Goal: Complete application form: Complete application form

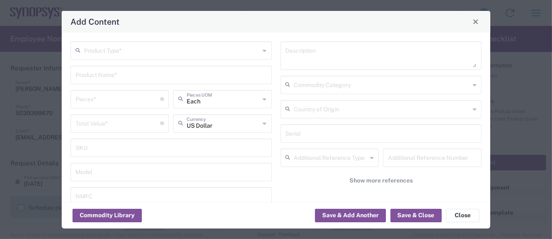
scroll to position [727, 0]
click at [121, 53] on input "text" at bounding box center [172, 50] width 176 height 15
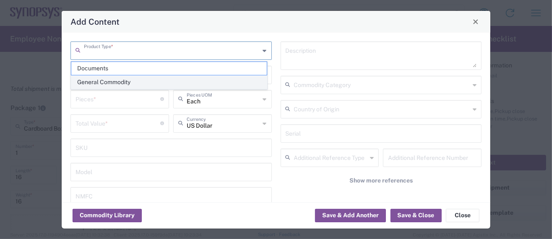
click at [108, 81] on span "General Commodity" at bounding box center [168, 82] width 195 height 13
type input "General Commodity"
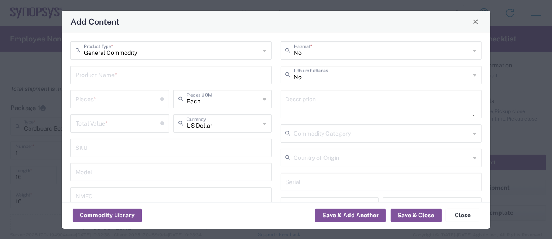
click at [94, 69] on input "text" at bounding box center [170, 74] width 191 height 15
paste input "GRM035D70E475ME18D"
type input "GRM035D70E475ME18D"
click at [281, 96] on div "Description" at bounding box center [381, 104] width 201 height 29
click at [286, 99] on textarea at bounding box center [381, 104] width 191 height 23
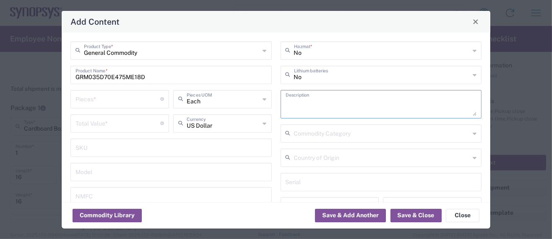
paste textarea "GRM035D70E475ME18D"
click at [364, 108] on textarea "GRM035D70E475ME18D -" at bounding box center [381, 104] width 191 height 23
paste textarea "Multilayer Ceramic Capacitors"
type textarea "GRM035D70E475ME18D - Multilayer Ceramic Capacitors"
click at [321, 156] on input "text" at bounding box center [382, 157] width 176 height 15
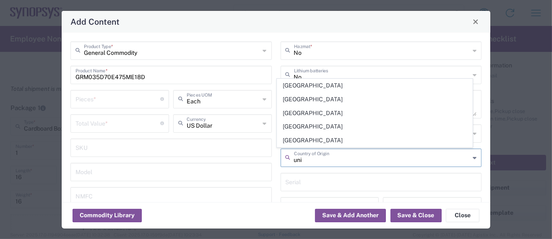
click at [318, 143] on span "[GEOGRAPHIC_DATA]" at bounding box center [374, 140] width 195 height 13
type input "[GEOGRAPHIC_DATA]"
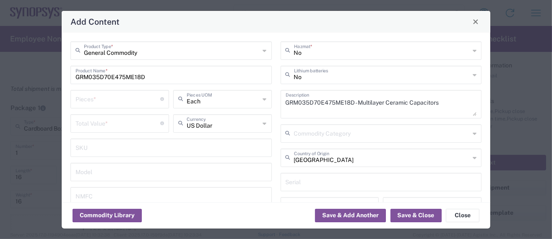
click at [81, 100] on input "number" at bounding box center [117, 98] width 85 height 15
type input "1"
click at [93, 122] on input "number" at bounding box center [117, 123] width 85 height 15
type input ".065"
click at [84, 96] on input "1" at bounding box center [117, 98] width 85 height 15
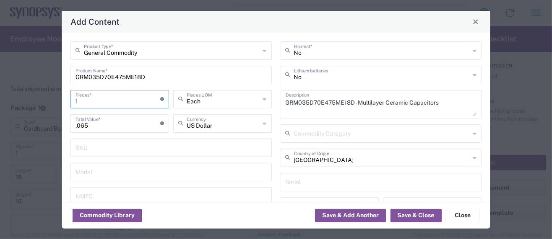
type input "10"
type input "0.65"
type input "100"
type input "6.5"
type input "1000"
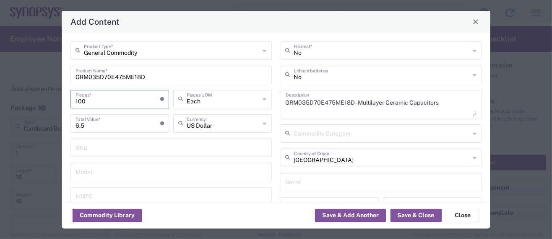
type input "65"
type input "10000"
type input "650"
type input "10000"
click at [341, 214] on button "Save & Add Another" at bounding box center [350, 215] width 71 height 13
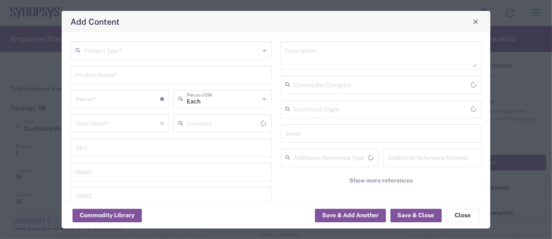
type input "US Dollar"
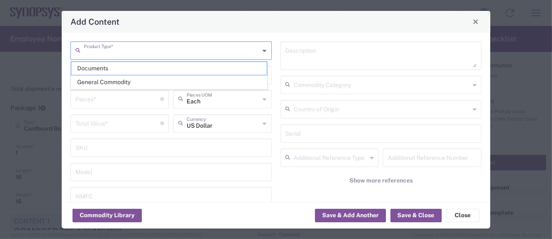
click at [127, 54] on input "text" at bounding box center [172, 50] width 176 height 15
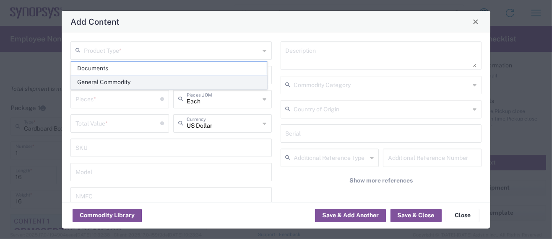
click at [107, 78] on span "General Commodity" at bounding box center [168, 82] width 195 height 13
type input "General Commodity"
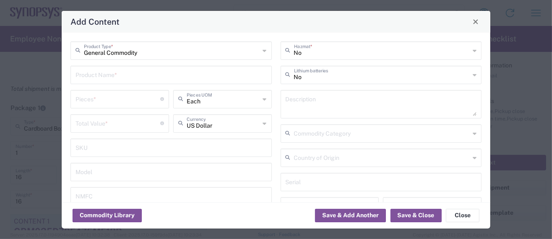
click at [113, 74] on input "text" at bounding box center [170, 74] width 191 height 15
paste input "GRM32ED71A476KE15L"
type input "GRM32ED71A476KE15L"
click at [281, 97] on div "Description" at bounding box center [381, 104] width 201 height 29
click at [286, 99] on textarea at bounding box center [381, 104] width 191 height 23
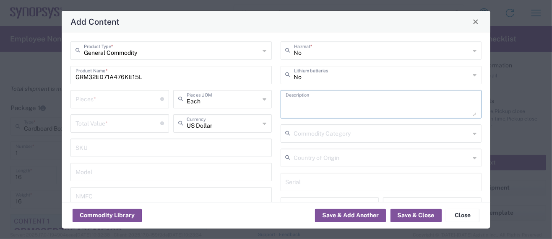
paste textarea "GRM32ED71A476KE15L"
click at [382, 104] on textarea "GRM32ED71A476KE15L -" at bounding box center [381, 104] width 191 height 23
paste textarea "CAP CER 47UF 10V X7T 1210"
type textarea "GRM32ED71A476KE15L - CAP CER 47UF 10V X7T 1210"
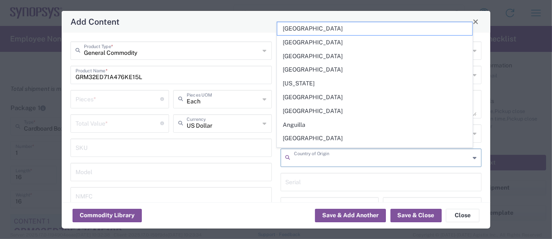
click at [304, 159] on input "text" at bounding box center [382, 157] width 176 height 15
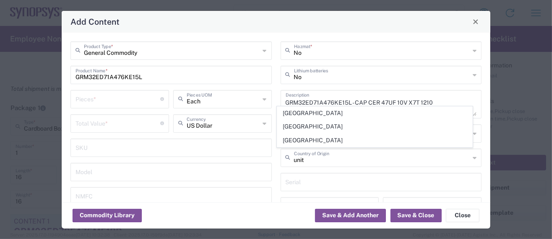
drag, startPoint x: 307, startPoint y: 142, endPoint x: 251, endPoint y: 141, distance: 56.2
click at [307, 142] on span "[GEOGRAPHIC_DATA]" at bounding box center [374, 140] width 195 height 13
type input "[GEOGRAPHIC_DATA]"
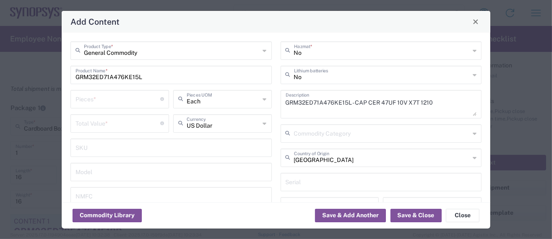
click at [91, 100] on input "number" at bounding box center [117, 98] width 85 height 15
type input "1"
click at [86, 122] on input "number" at bounding box center [117, 123] width 85 height 15
click at [75, 123] on input "number" at bounding box center [117, 123] width 85 height 15
paste input "0.12988"
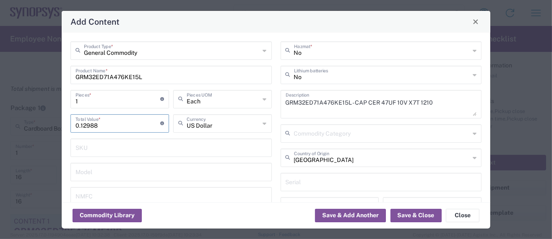
type input "0.12988"
click at [85, 99] on input "1" at bounding box center [117, 98] width 85 height 15
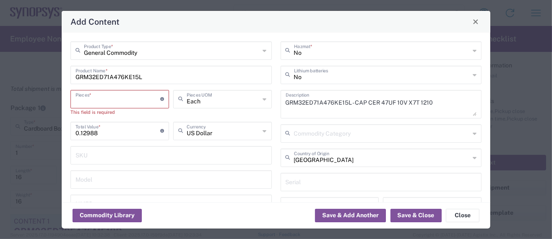
type input "2"
type input "0.26"
type input "20"
type input "2.6"
type input "200"
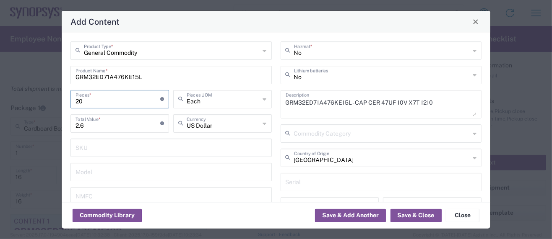
type input "26"
type input "2000"
type input "260"
type input "2000"
click at [341, 219] on button "Save & Add Another" at bounding box center [350, 215] width 71 height 13
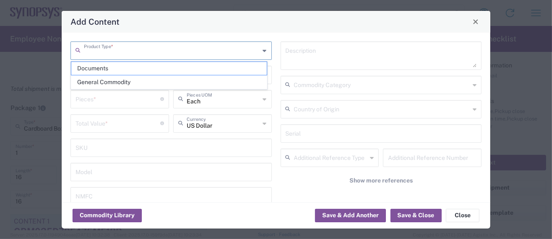
click at [109, 51] on input "text" at bounding box center [172, 50] width 176 height 15
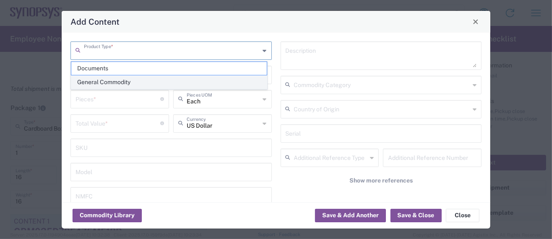
click at [110, 80] on span "General Commodity" at bounding box center [168, 82] width 195 height 13
type input "General Commodity"
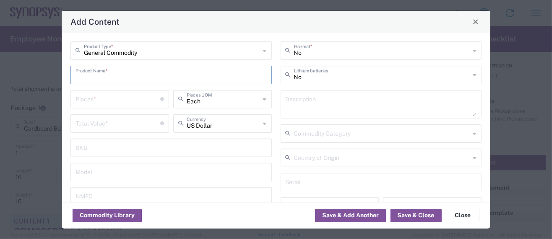
click at [109, 78] on input "text" at bounding box center [170, 74] width 191 height 15
paste input "100AWDP3T2B4M2QE"
type input "100AWDP3T2B4M2QE"
click at [287, 99] on textarea at bounding box center [381, 104] width 191 height 23
paste textarea "100AWDP3T2B4M2QE"
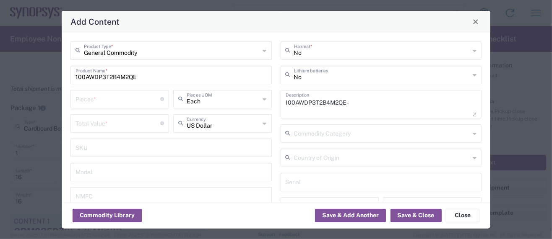
click at [387, 104] on textarea "100AWDP3T2B4M2QE -" at bounding box center [381, 104] width 191 height 23
paste textarea "Toggle Switches"
type textarea "100AWDP3T2B4M2QE - Toggle Switches"
click at [104, 103] on input "number" at bounding box center [117, 98] width 85 height 15
type input "1"
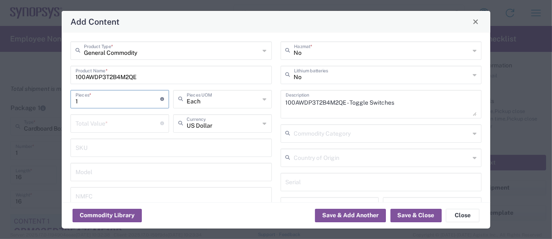
click at [89, 123] on input "number" at bounding box center [117, 123] width 85 height 15
type input "3.5"
click at [85, 100] on input "1" at bounding box center [117, 98] width 85 height 15
type input "10"
type input "35"
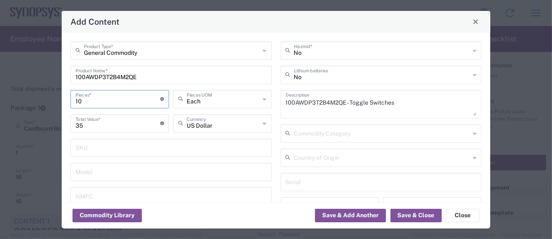
type input "108"
type input "378"
type input "108"
click at [330, 213] on button "Save & Add Another" at bounding box center [350, 215] width 71 height 13
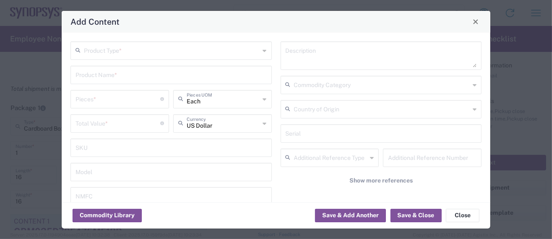
click at [95, 52] on input "text" at bounding box center [172, 50] width 176 height 15
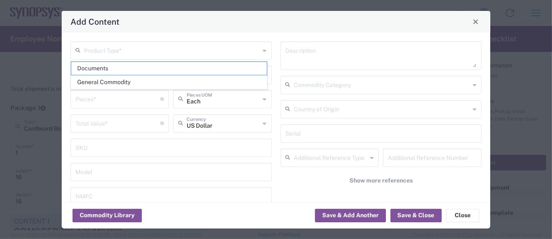
drag, startPoint x: 111, startPoint y: 81, endPoint x: 97, endPoint y: 81, distance: 13.8
click at [110, 81] on span "General Commodity" at bounding box center [168, 82] width 195 height 13
type input "General Commodity"
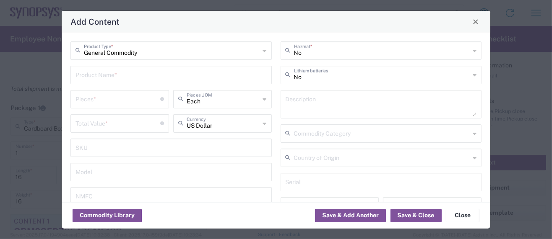
click at [88, 76] on input "text" at bounding box center [170, 74] width 191 height 15
paste input "10165968-113Y000LF"
type input "10165968-113Y000LF"
click at [299, 106] on textarea at bounding box center [381, 104] width 191 height 23
paste textarea "10165968-113Y000LF"
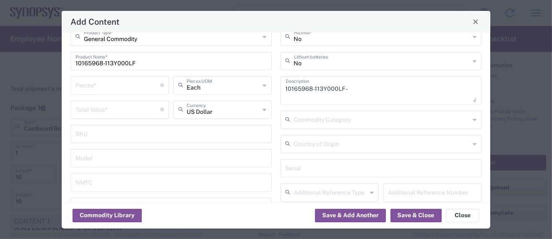
scroll to position [0, 0]
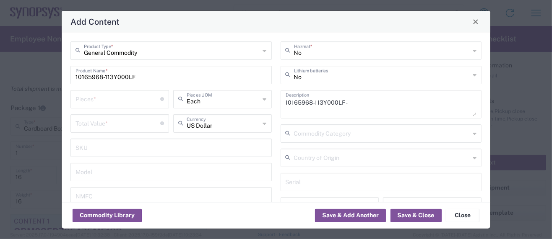
click at [359, 96] on textarea "10165968-113Y000LF -" at bounding box center [381, 104] width 191 height 23
paste textarea "PCIE GEN6 CEM SURFACE-MOUNT"
type textarea "10165968-113Y000LF - PCIE GEN6 CEM SURFACE-MOUNT"
click at [114, 101] on input "number" at bounding box center [117, 98] width 85 height 15
type input "1"
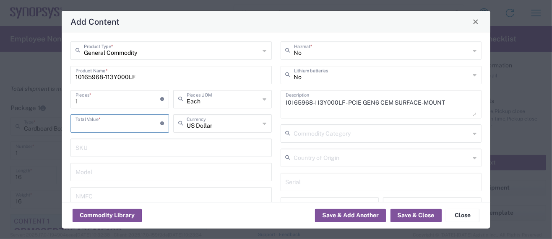
click at [82, 123] on input "number" at bounding box center [117, 123] width 85 height 15
paste input "5.65220"
type input "5.65220"
click at [85, 103] on input "1" at bounding box center [117, 98] width 85 height 15
type input "17"
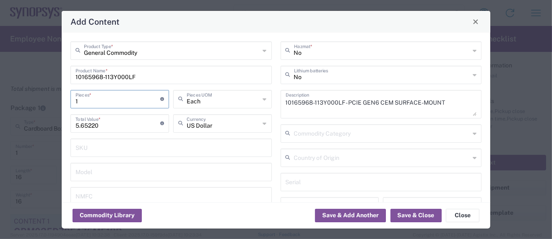
type input "96.09"
type input "170"
type input "960.9"
type input "170"
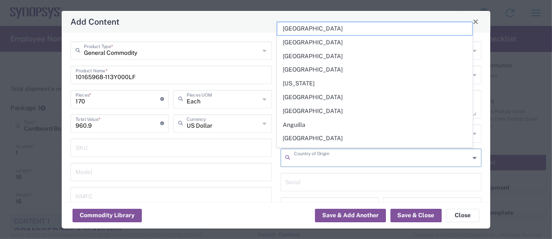
click at [325, 159] on input "text" at bounding box center [382, 157] width 176 height 15
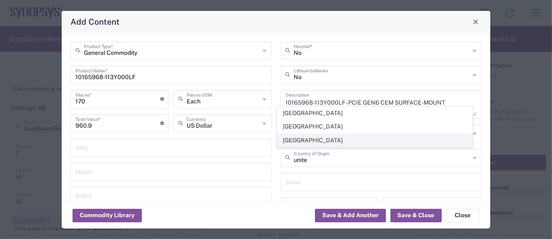
click at [310, 143] on span "[GEOGRAPHIC_DATA]" at bounding box center [374, 140] width 195 height 13
type input "[GEOGRAPHIC_DATA]"
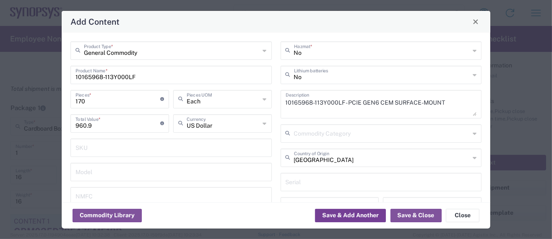
click at [340, 217] on button "Save & Add Another" at bounding box center [350, 215] width 71 height 13
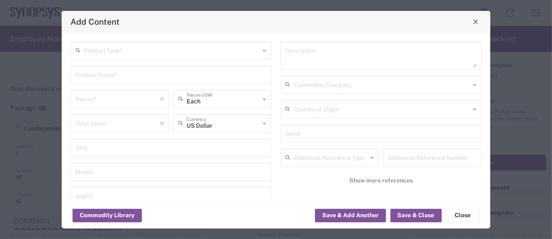
click at [146, 59] on div "Product Type *" at bounding box center [170, 51] width 201 height 18
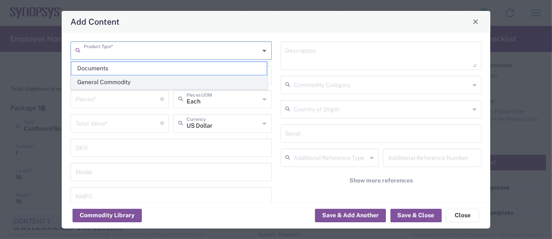
drag, startPoint x: 110, startPoint y: 81, endPoint x: 42, endPoint y: 83, distance: 68.4
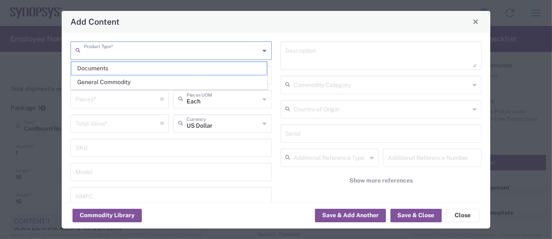
click at [110, 81] on span "General Commodity" at bounding box center [168, 82] width 195 height 13
type input "General Commodity"
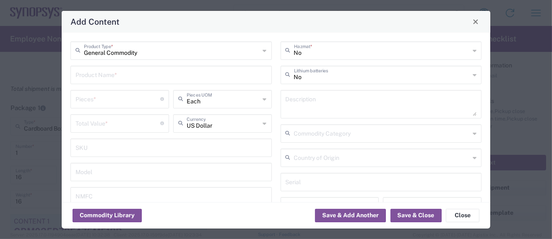
click at [128, 79] on input "text" at bounding box center [170, 74] width 191 height 15
paste input "[PHONE_NUMBER]"
type input "[PHONE_NUMBER]"
click at [294, 97] on textarea at bounding box center [381, 104] width 191 height 23
paste textarea "[PHONE_NUMBER]"
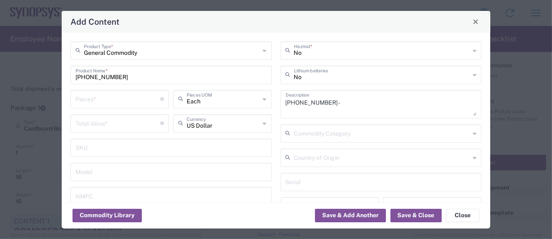
click at [342, 105] on textarea "[PHONE_NUMBER] -" at bounding box center [381, 104] width 191 height 23
paste textarea "CONN SMA JACK STR 50 OHM PCB"
type textarea "[PHONE_NUMBER] - CONN SMA JACK STR 50 OHM PCB"
click at [83, 100] on input "number" at bounding box center [117, 98] width 85 height 15
type input "1"
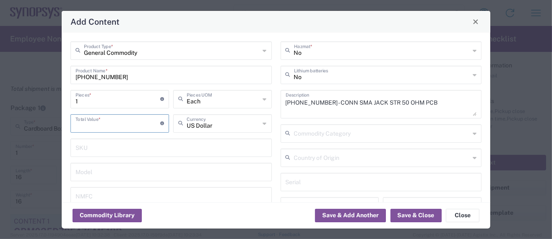
click at [111, 124] on input "number" at bounding box center [117, 123] width 85 height 15
type input "2.26"
click at [96, 107] on div "1 Pieces * Number of pieces inside all the packages" at bounding box center [119, 99] width 99 height 18
type input "10"
type input "22.6"
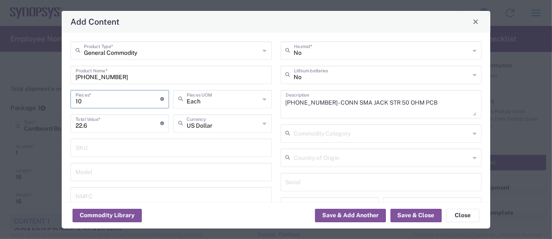
type input "100"
type input "226"
type input "1000"
type input "2260"
type input "1000"
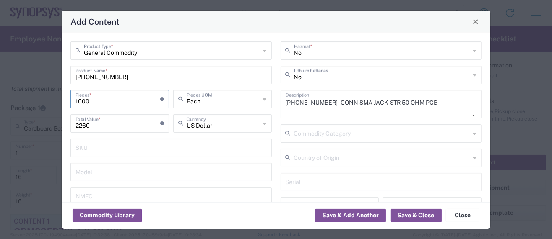
click at [327, 159] on input "text" at bounding box center [382, 157] width 176 height 15
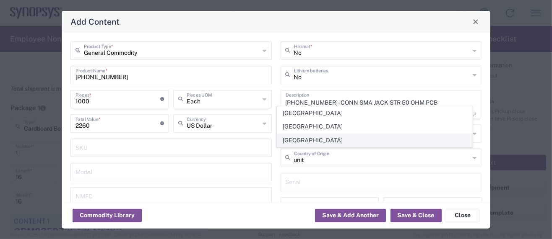
click at [314, 138] on span "[GEOGRAPHIC_DATA]" at bounding box center [374, 140] width 195 height 13
type input "[GEOGRAPHIC_DATA]"
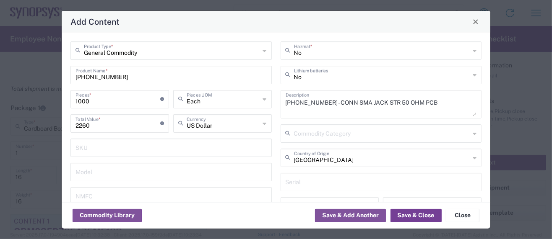
click at [406, 215] on button "Save & Close" at bounding box center [415, 215] width 51 height 13
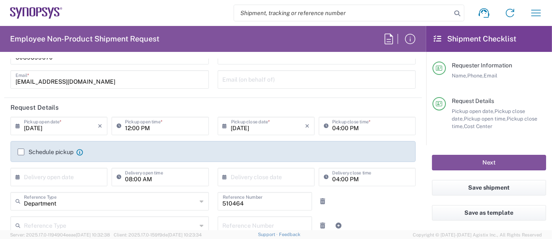
scroll to position [167, 0]
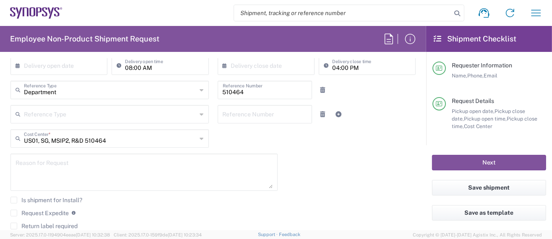
click at [17, 211] on label "Request Expedite" at bounding box center [39, 213] width 58 height 7
click at [14, 213] on input "Request Expedite" at bounding box center [14, 213] width 0 height 0
click at [39, 176] on textarea at bounding box center [144, 172] width 257 height 32
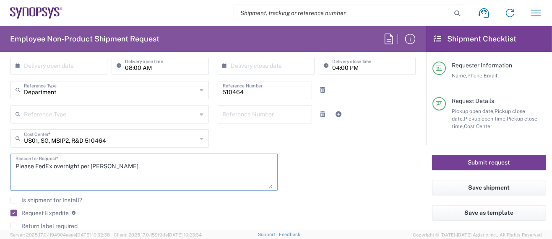
type textarea "Please FedEx overnight per [PERSON_NAME]."
click at [480, 169] on button "Submit request" at bounding box center [489, 163] width 114 height 16
